Goal: Task Accomplishment & Management: Use online tool/utility

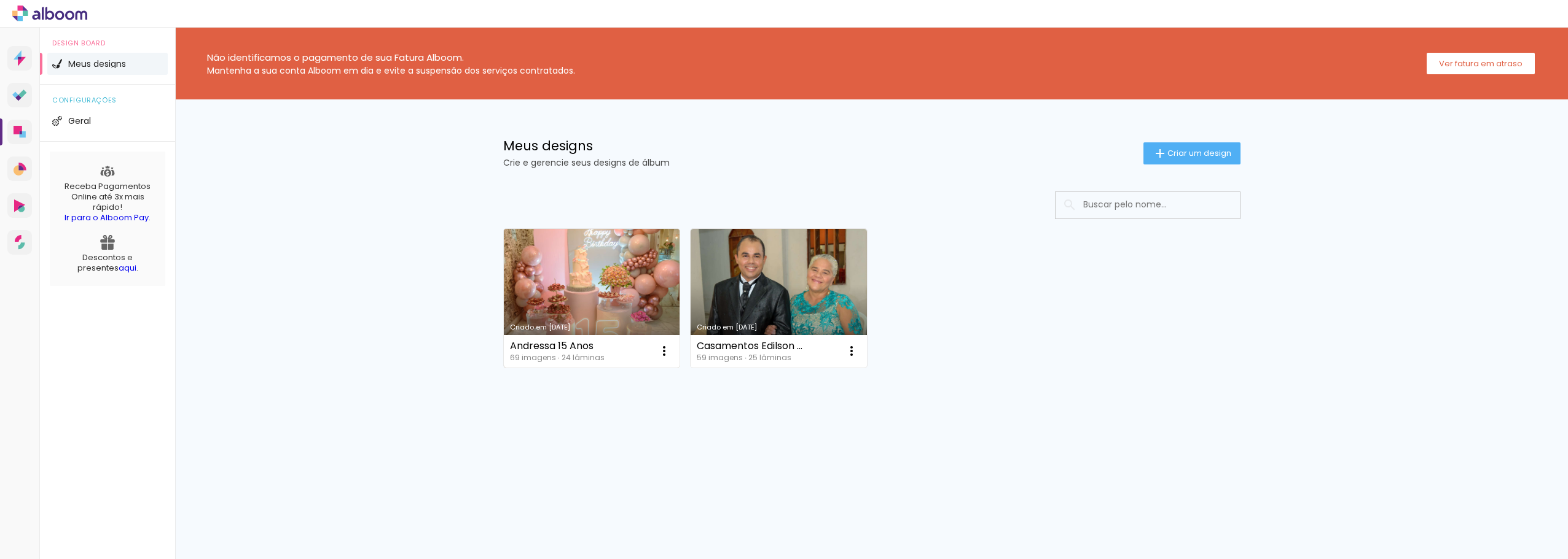
click at [575, 276] on link "Criado em [DATE]" at bounding box center [592, 299] width 176 height 139
